Goal: Check status: Check status

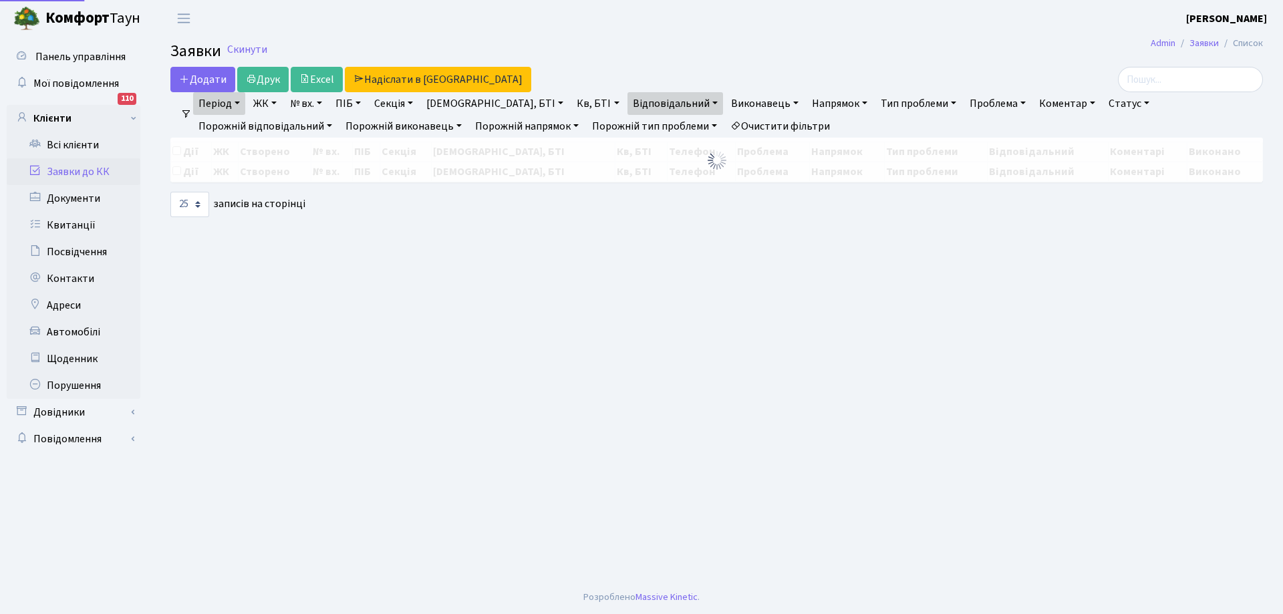
select select "25"
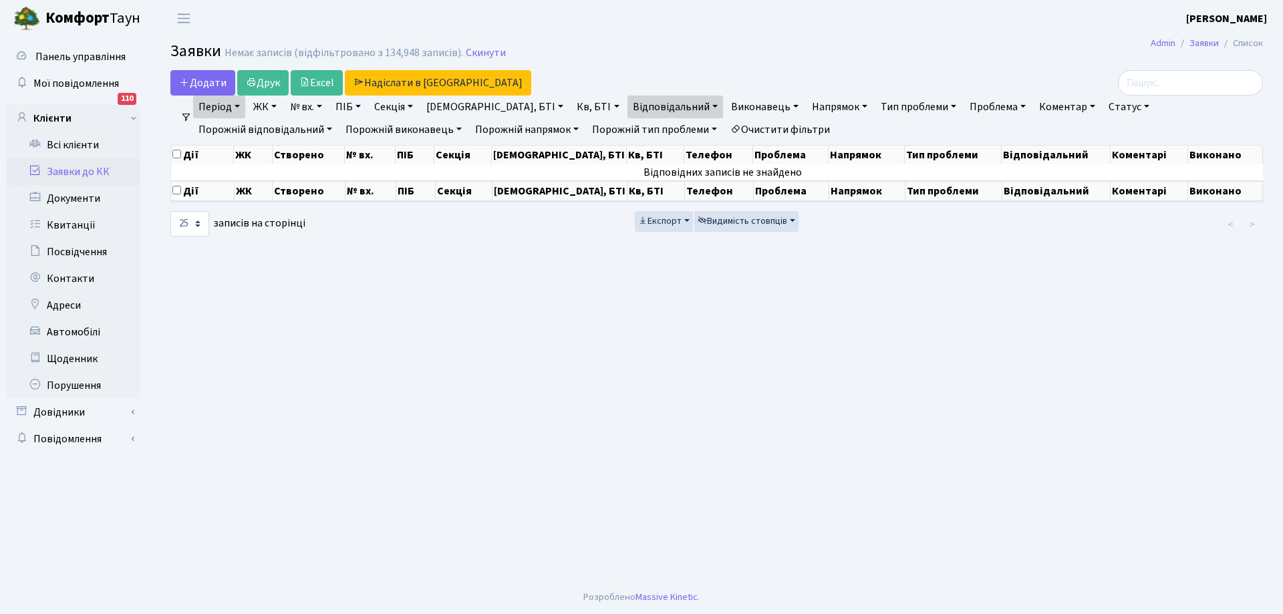
click at [230, 109] on link "Період" at bounding box center [219, 107] width 52 height 23
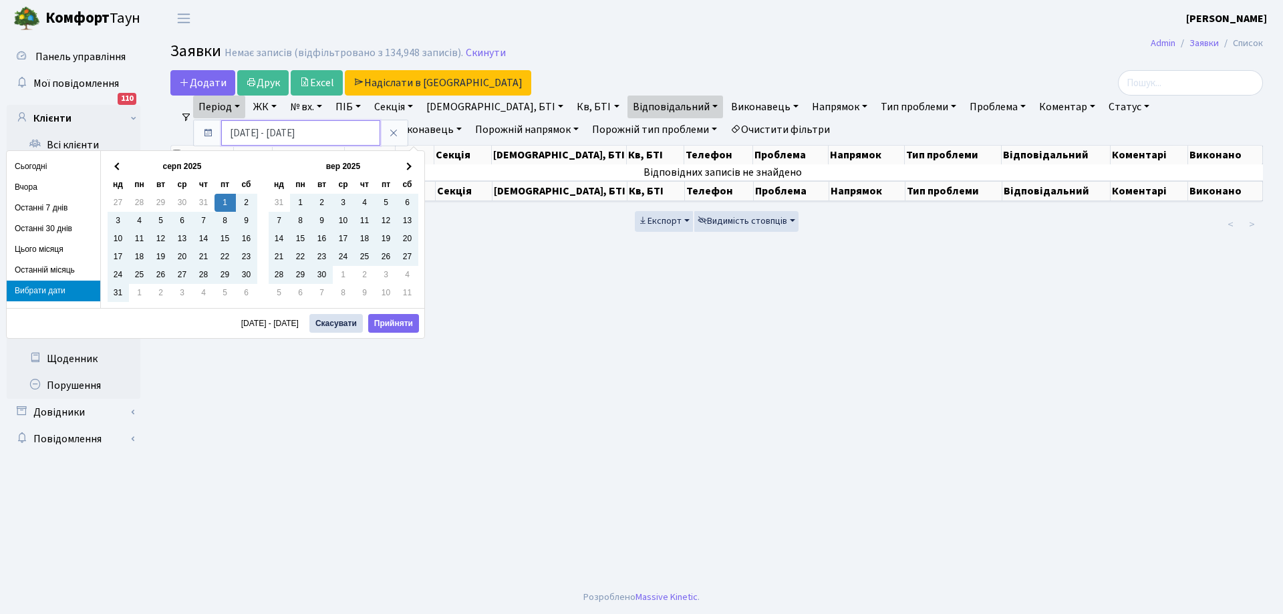
drag, startPoint x: 252, startPoint y: 132, endPoint x: 243, endPoint y: 133, distance: 8.8
click at [243, 133] on input "[DATE] - [DATE]" at bounding box center [300, 132] width 159 height 25
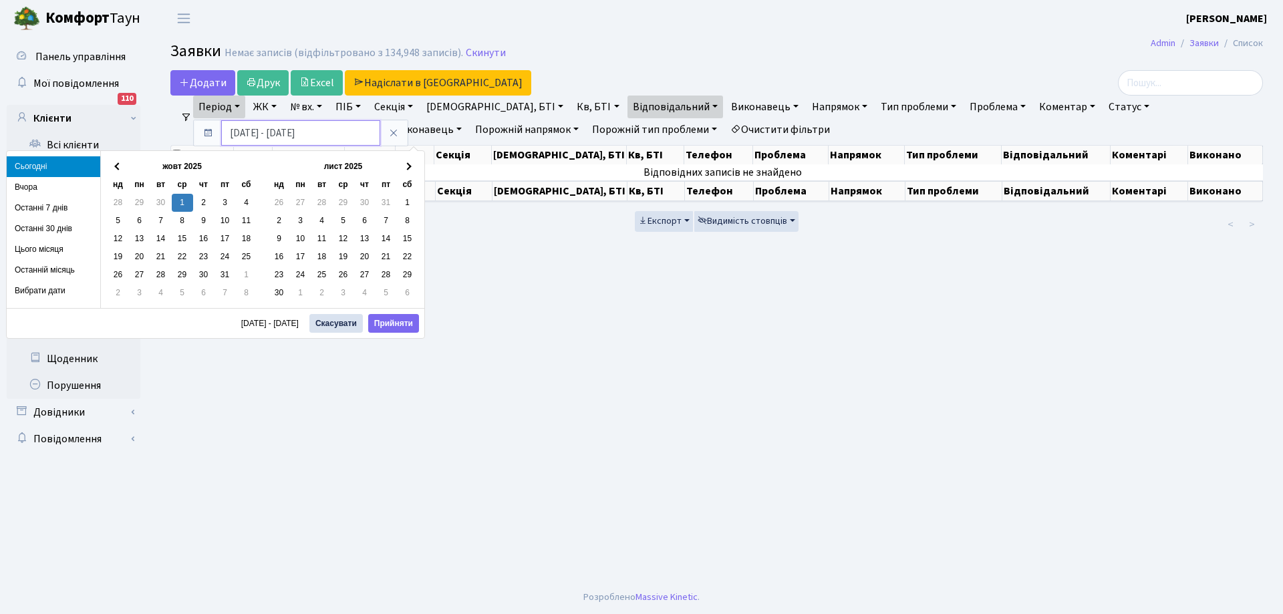
click at [300, 132] on input "[DATE] - [DATE]" at bounding box center [300, 132] width 159 height 25
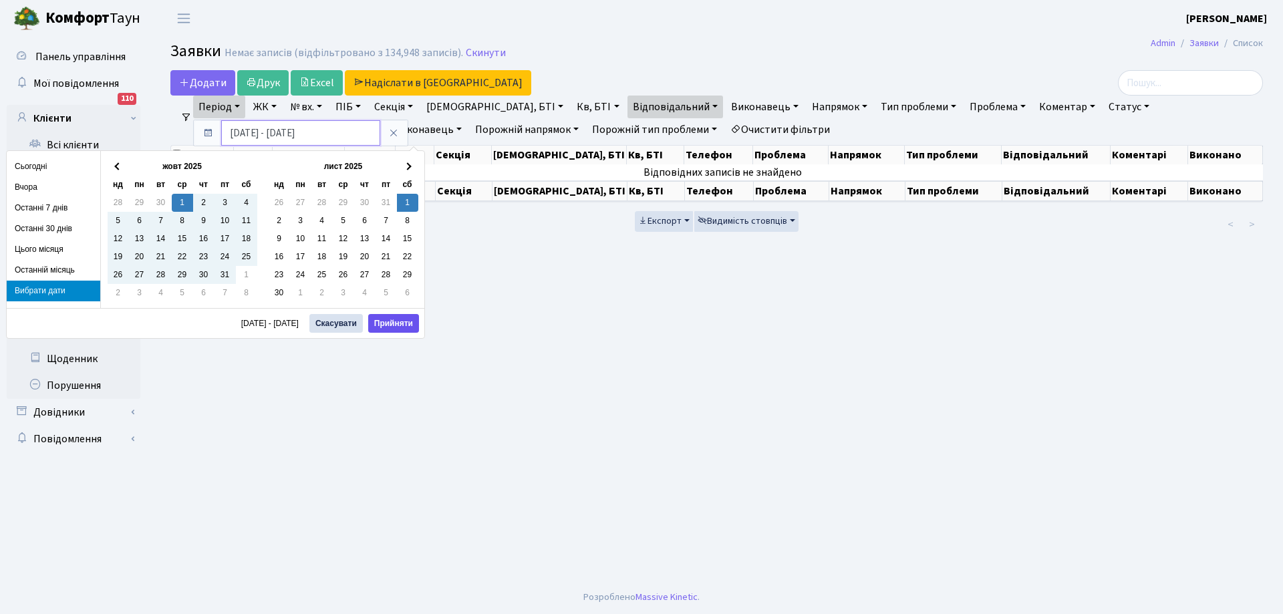
type input "[DATE] - [DATE]"
click at [388, 321] on button "Прийняти" at bounding box center [393, 323] width 51 height 19
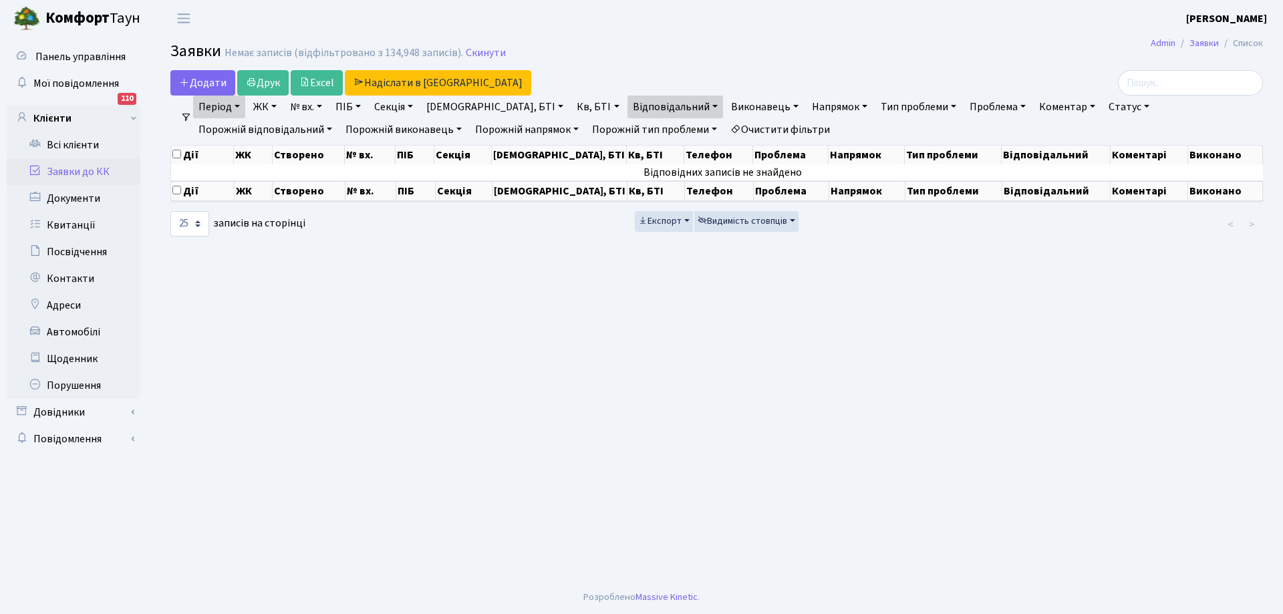
click at [239, 107] on link "Період" at bounding box center [219, 107] width 52 height 23
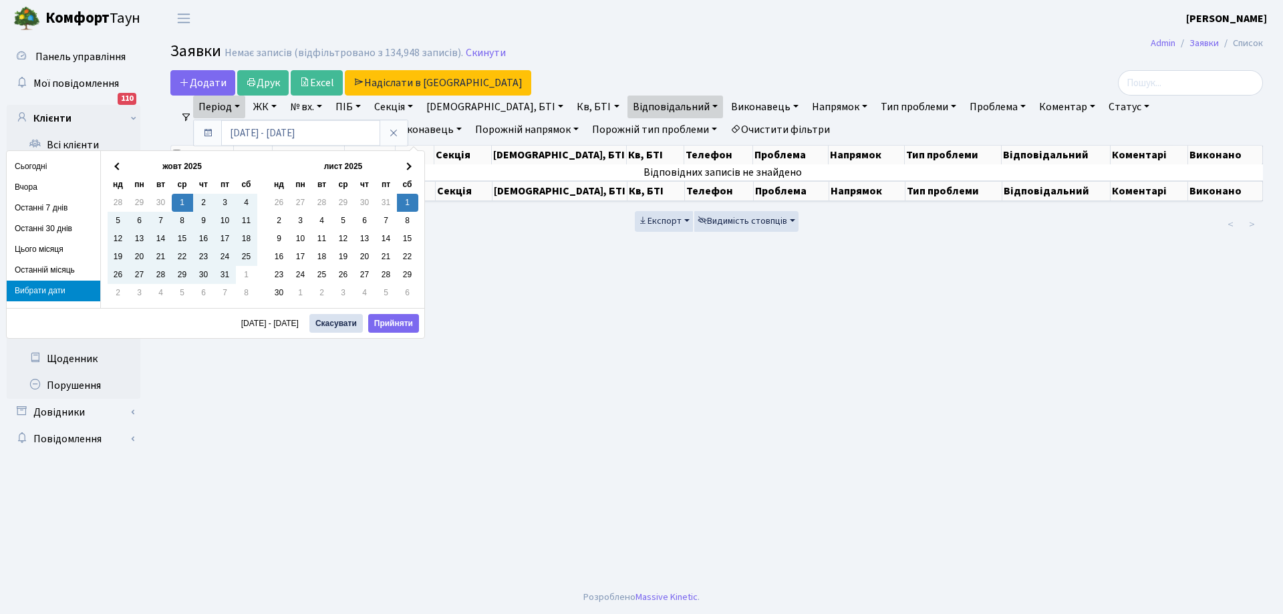
click at [318, 390] on main "Admin Заявки Список Заявки Немає записів (відфільтровано з 134,948 записів). Ск…" at bounding box center [716, 309] width 1132 height 544
